Goal: Task Accomplishment & Management: Use online tool/utility

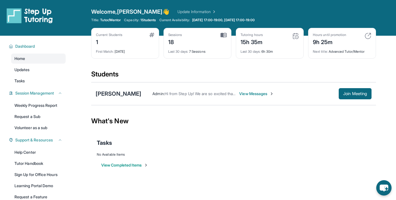
click at [308, 73] on div "Students" at bounding box center [233, 76] width 285 height 12
click at [354, 94] on span "Join Meeting" at bounding box center [355, 93] width 24 height 3
